Goal: Check status: Check status

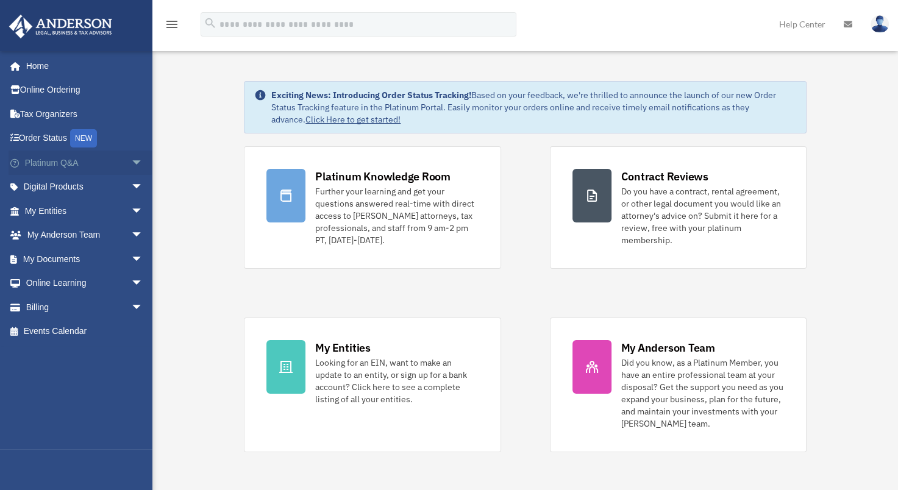
click at [131, 159] on span "arrow_drop_down" at bounding box center [143, 163] width 24 height 25
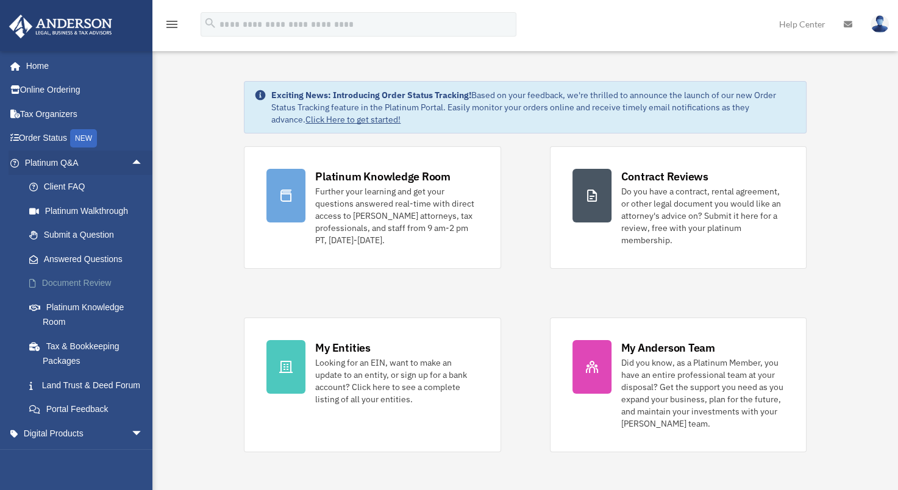
click at [89, 277] on link "Document Review" at bounding box center [89, 283] width 144 height 24
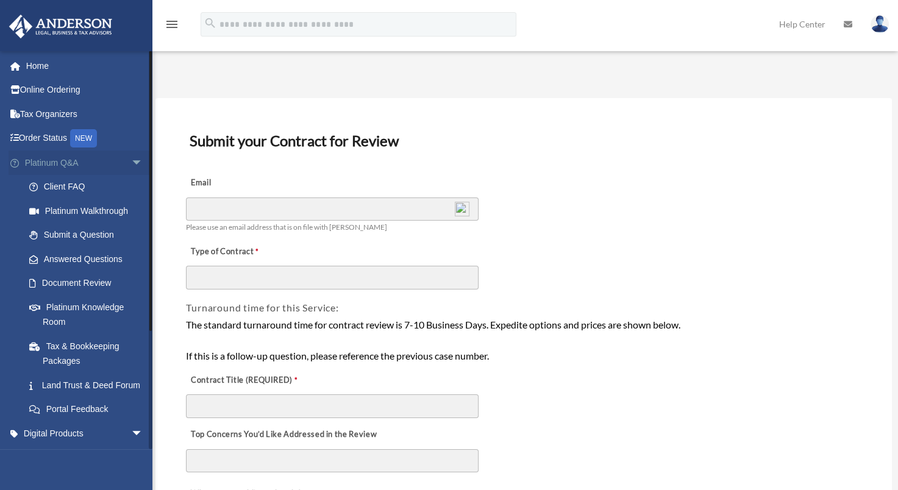
click at [131, 160] on span "arrow_drop_down" at bounding box center [143, 163] width 24 height 25
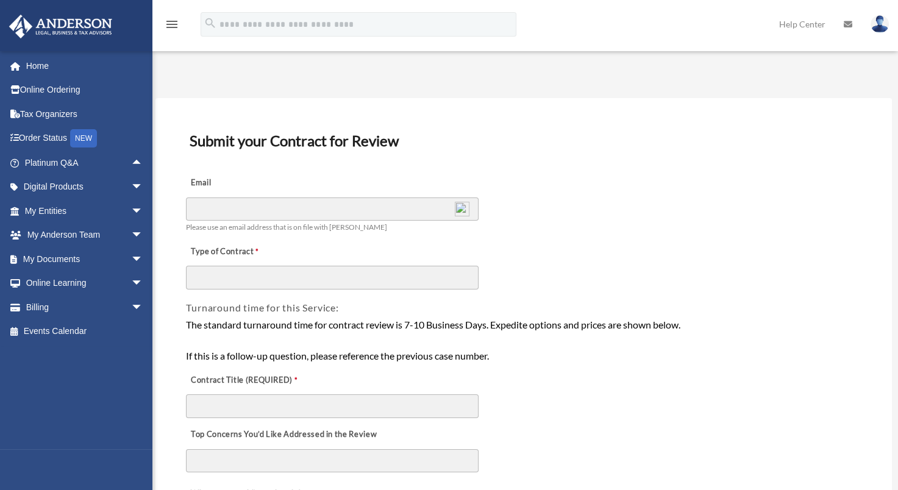
click at [879, 27] on img at bounding box center [880, 24] width 18 height 18
click at [131, 256] on span "arrow_drop_down" at bounding box center [143, 259] width 24 height 25
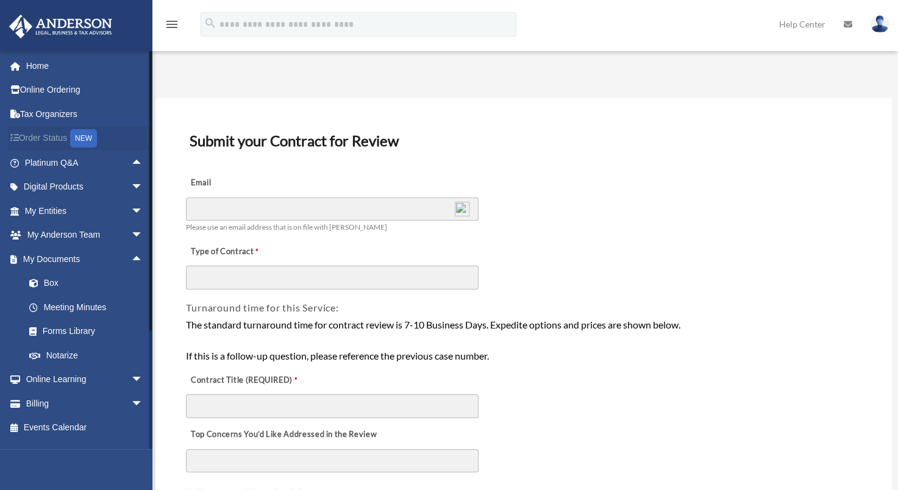
click at [55, 134] on link "Order Status NEW" at bounding box center [85, 138] width 153 height 25
click at [93, 136] on div "NEW" at bounding box center [83, 138] width 27 height 18
